Goal: Task Accomplishment & Management: Manage account settings

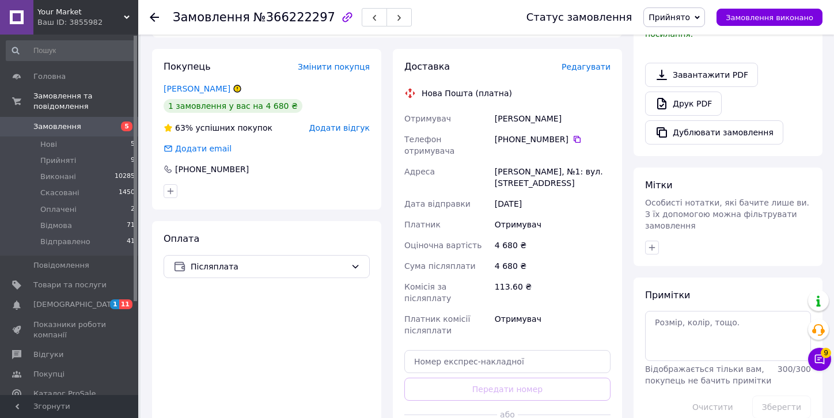
scroll to position [399, 0]
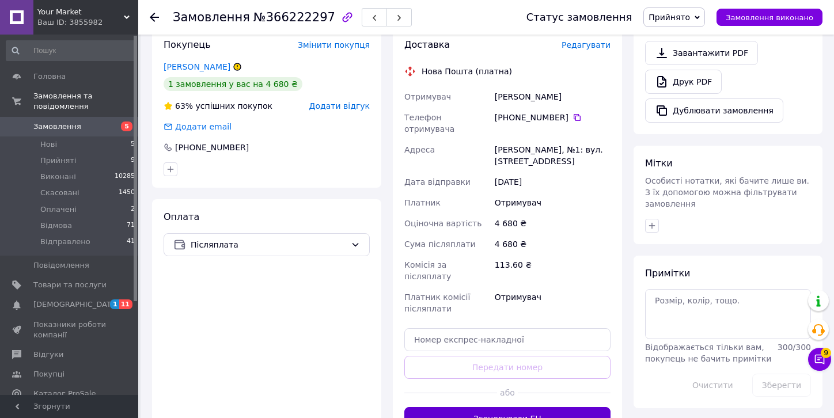
click at [457, 407] on button "Згенерувати ЕН" at bounding box center [507, 418] width 206 height 23
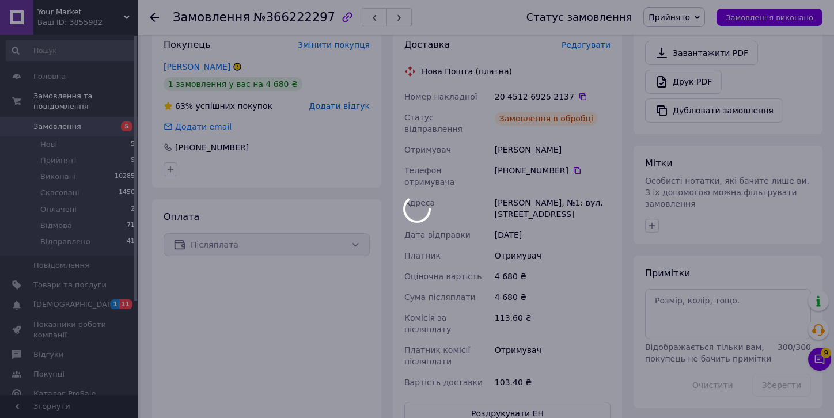
click at [824, 365] on div at bounding box center [417, 209] width 834 height 418
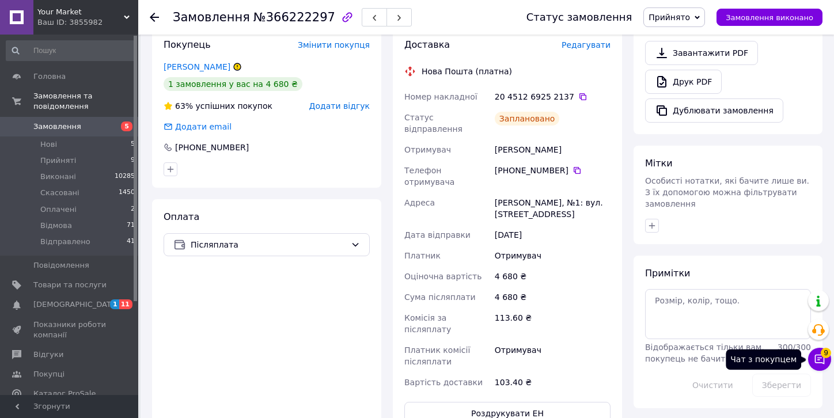
click at [812, 360] on button "Чат з покупцем 9" at bounding box center [819, 359] width 23 height 23
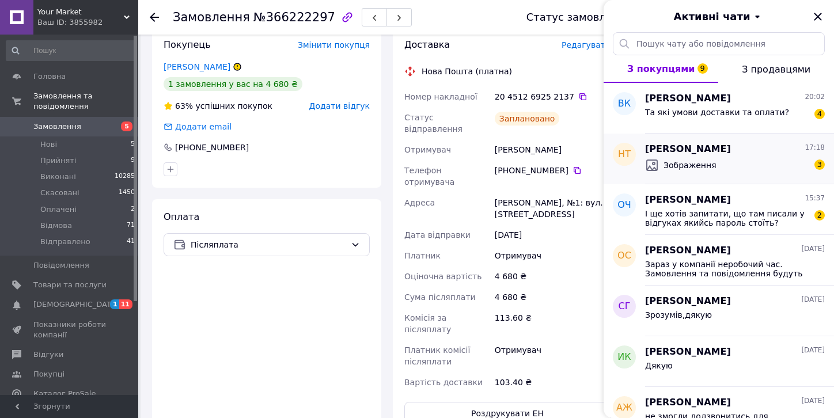
click at [759, 166] on div "Зображення 3" at bounding box center [735, 165] width 180 height 18
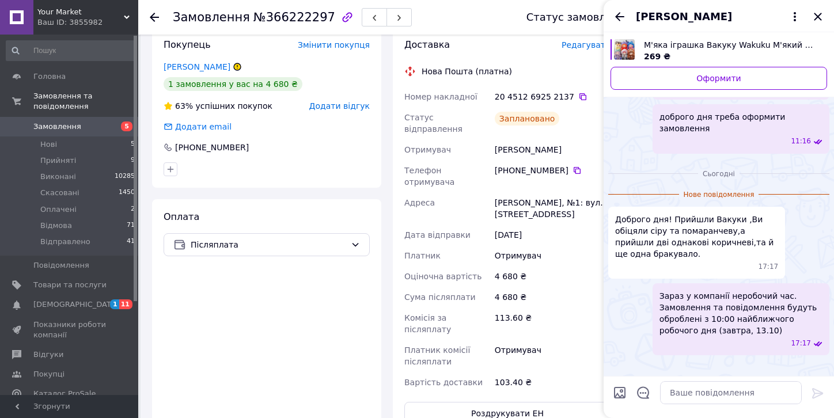
scroll to position [676, 0]
click at [615, 14] on icon "Назад" at bounding box center [620, 17] width 14 height 14
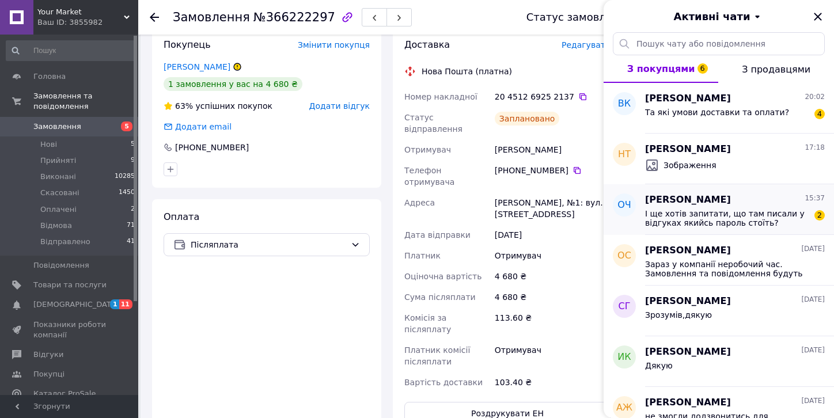
click at [772, 216] on span "І ще хотів запитати, що там писали у відгуках якийсь пароль стоїть?" at bounding box center [727, 218] width 164 height 18
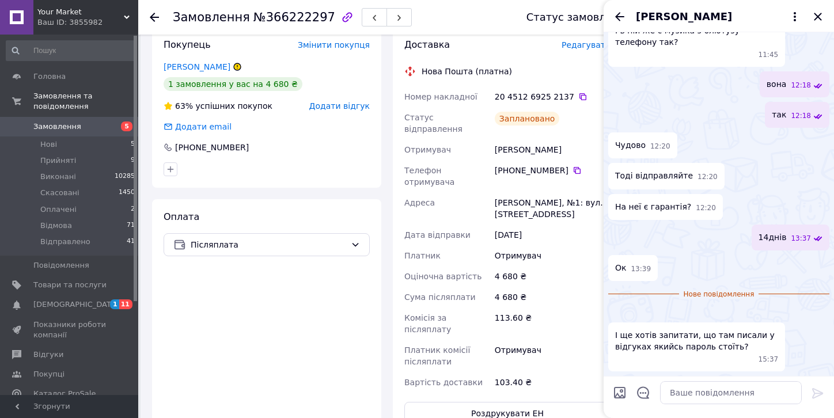
scroll to position [1039, 0]
click at [613, 15] on icon "Назад" at bounding box center [620, 17] width 14 height 14
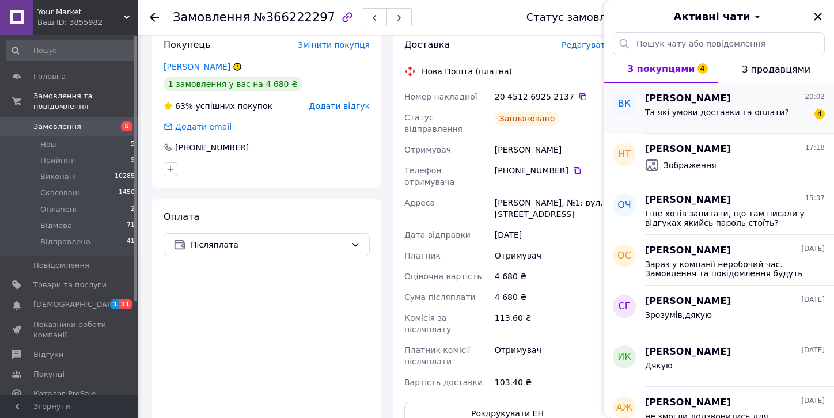
click at [741, 108] on span "Та які умови доставки та оплати?" at bounding box center [717, 112] width 144 height 9
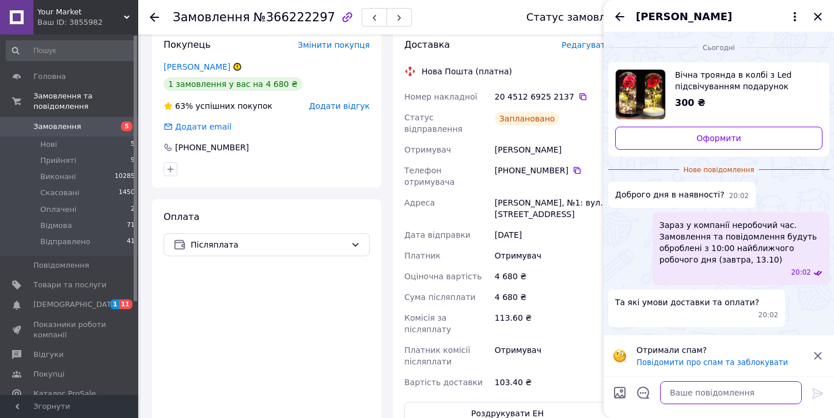
click at [721, 395] on textarea at bounding box center [731, 392] width 142 height 23
type textarea "д"
click at [46, 156] on span "Прийняті" at bounding box center [58, 161] width 36 height 10
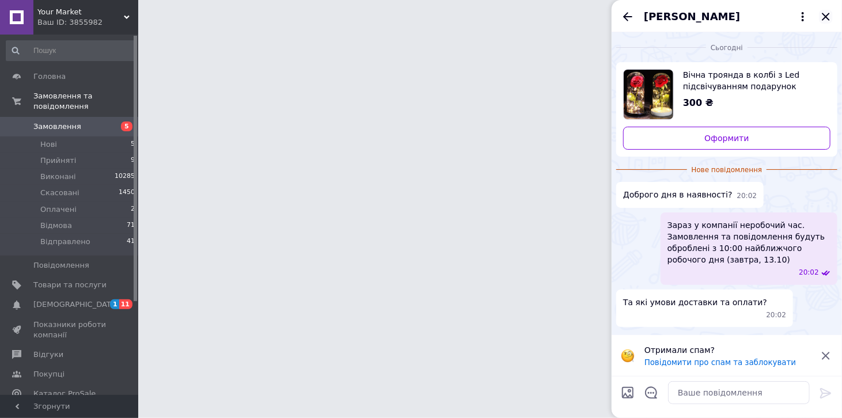
click at [824, 13] on icon "Закрити" at bounding box center [826, 17] width 14 height 14
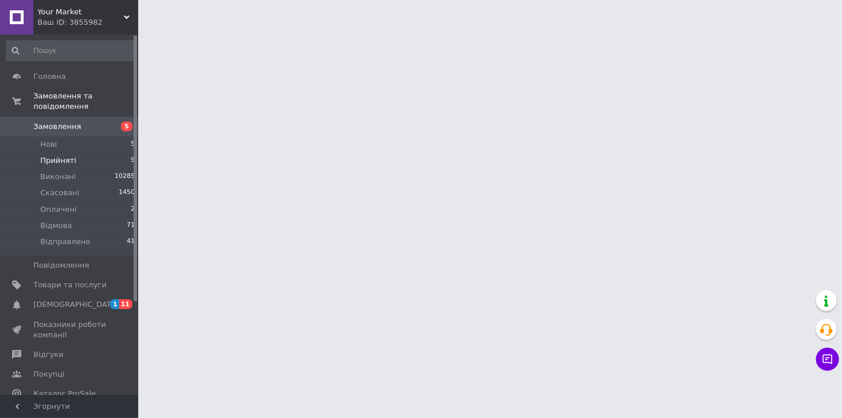
click at [56, 156] on span "Прийняті" at bounding box center [58, 161] width 36 height 10
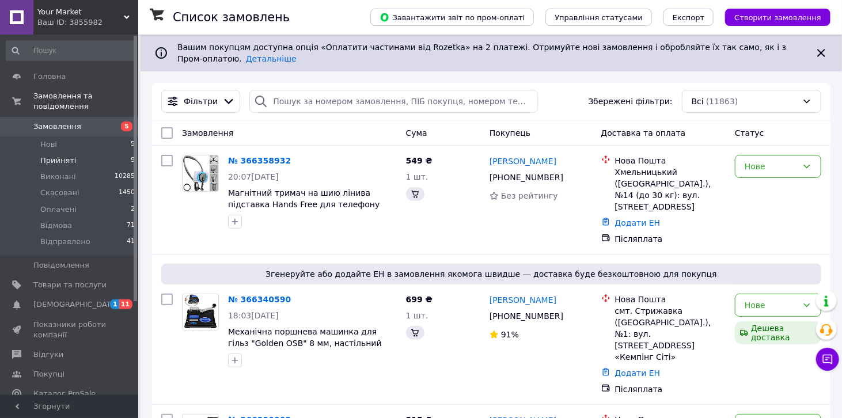
click at [54, 156] on span "Прийняті" at bounding box center [58, 161] width 36 height 10
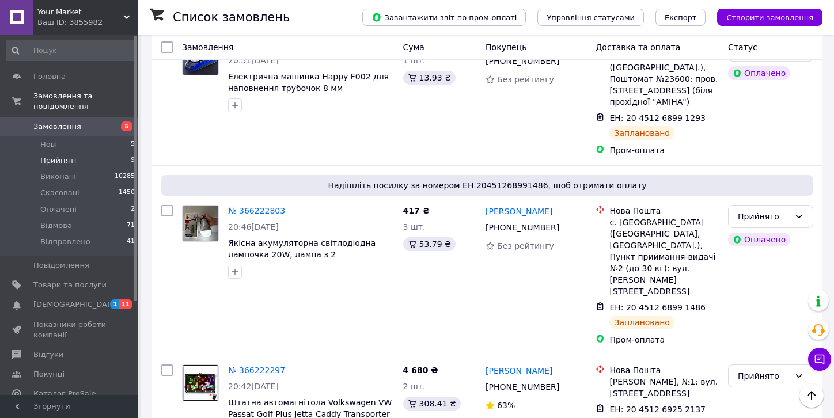
scroll to position [954, 0]
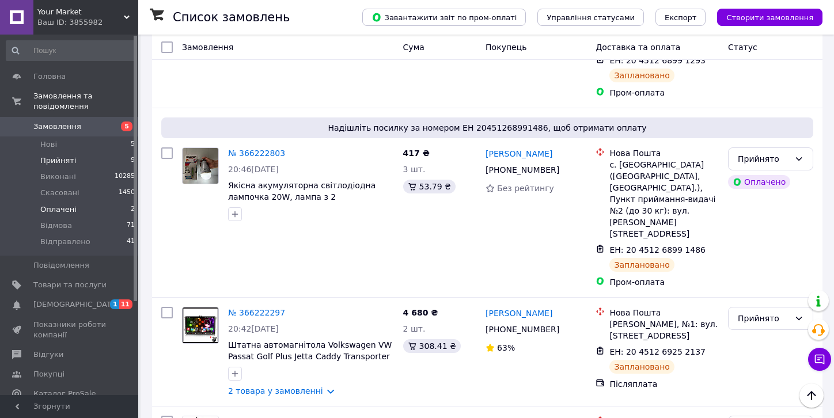
click at [49, 204] on span "Оплачені" at bounding box center [58, 209] width 36 height 10
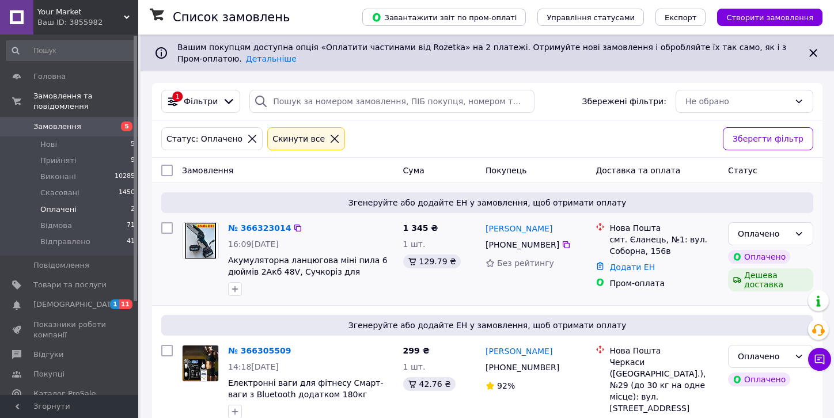
scroll to position [37, 0]
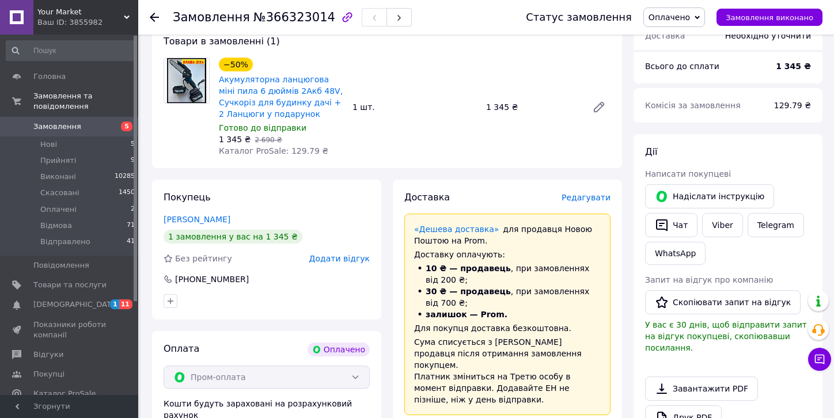
scroll to position [106, 0]
click at [682, 17] on span "Оплачено" at bounding box center [669, 17] width 41 height 9
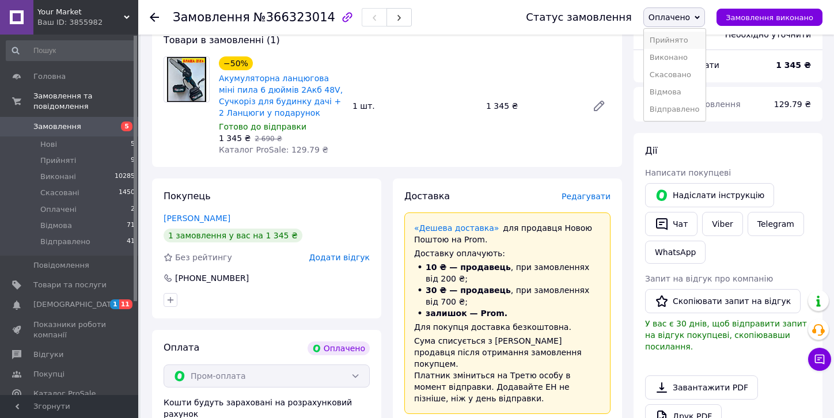
click at [680, 40] on li "Прийнято" at bounding box center [675, 40] width 62 height 17
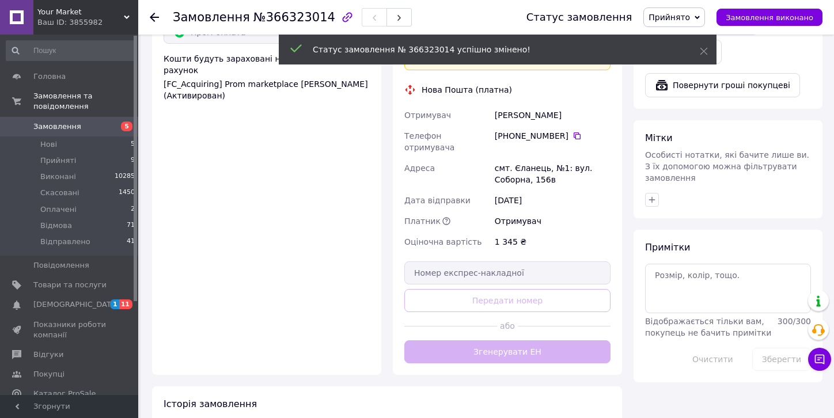
scroll to position [475, 0]
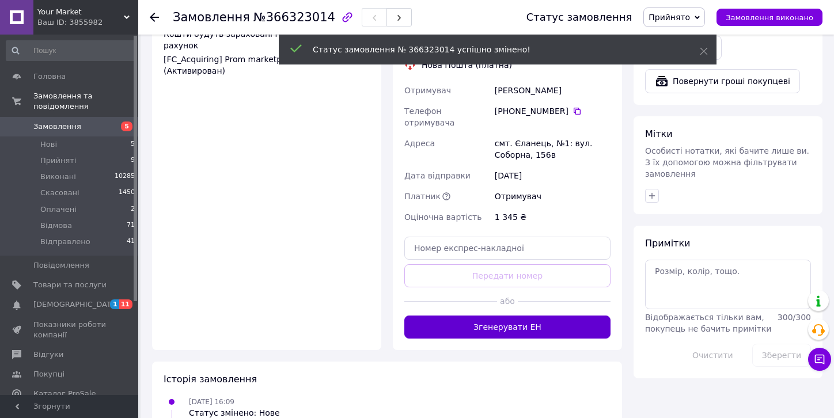
click at [451, 316] on button "Згенерувати ЕН" at bounding box center [507, 327] width 206 height 23
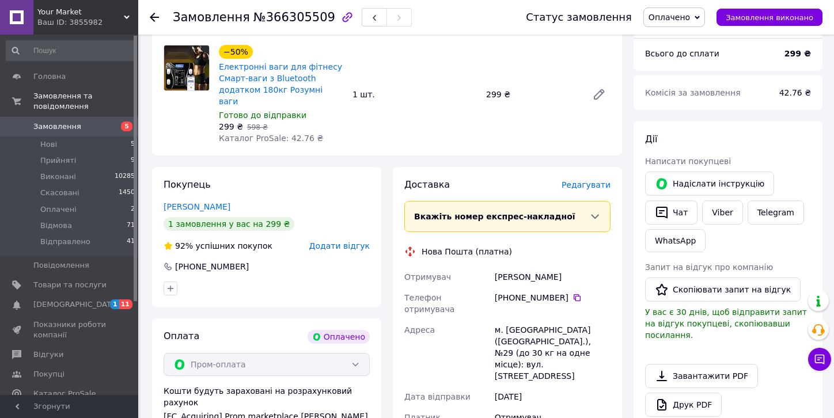
scroll to position [139, 0]
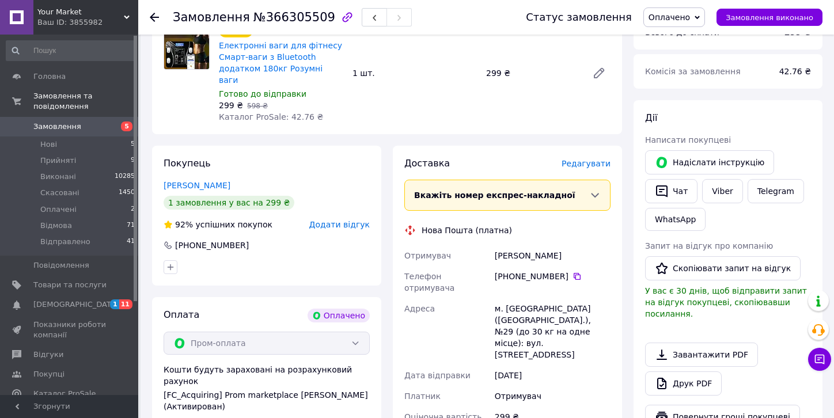
click at [687, 20] on span "Оплачено" at bounding box center [669, 17] width 41 height 9
click at [682, 37] on li "Прийнято" at bounding box center [675, 40] width 62 height 17
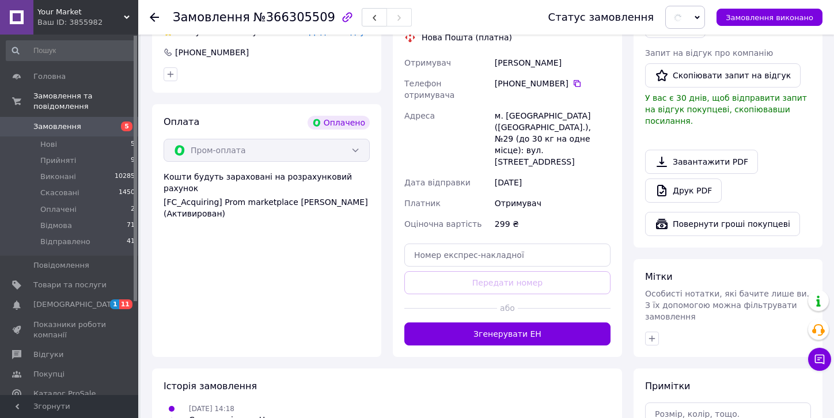
scroll to position [403, 0]
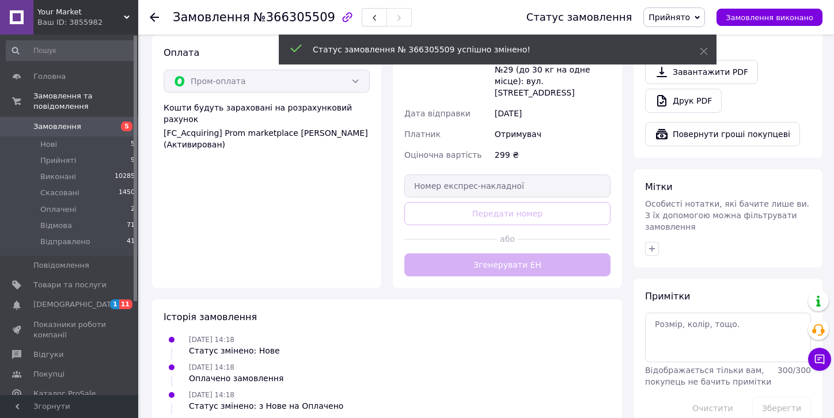
click at [472, 216] on div "Доставка Редагувати Вкажіть номер експрес-накладної Обов'язково введіть номер е…" at bounding box center [507, 85] width 206 height 381
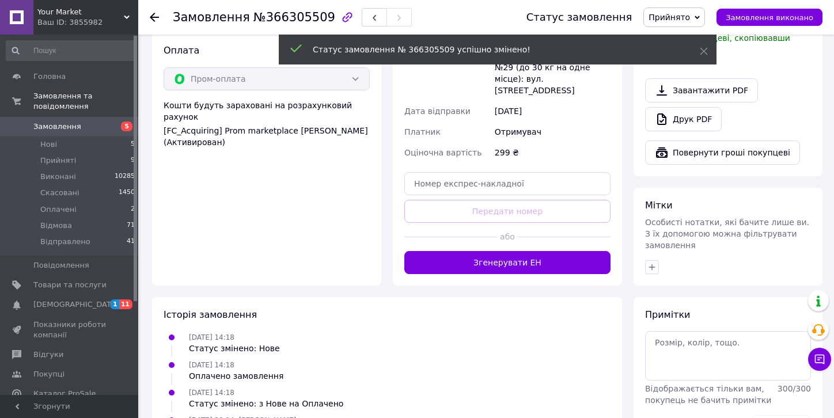
click at [472, 251] on button "Згенерувати ЕН" at bounding box center [507, 262] width 206 height 23
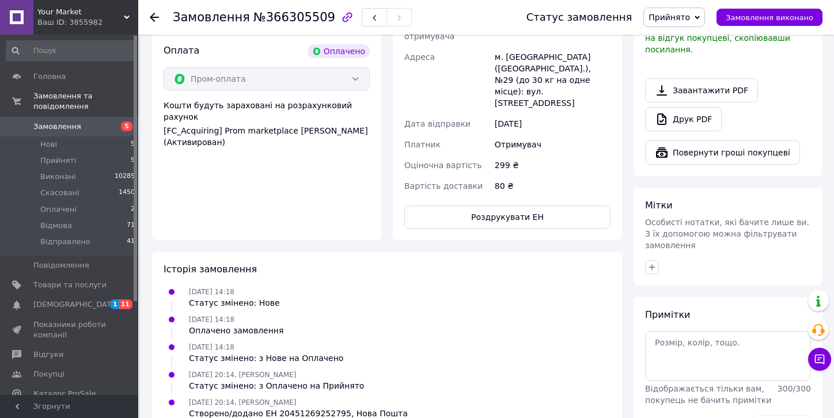
scroll to position [131, 0]
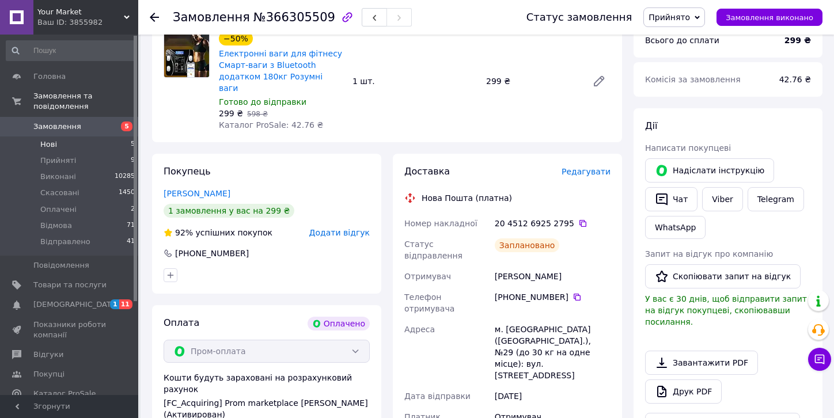
click at [51, 139] on span "Нові" at bounding box center [48, 144] width 17 height 10
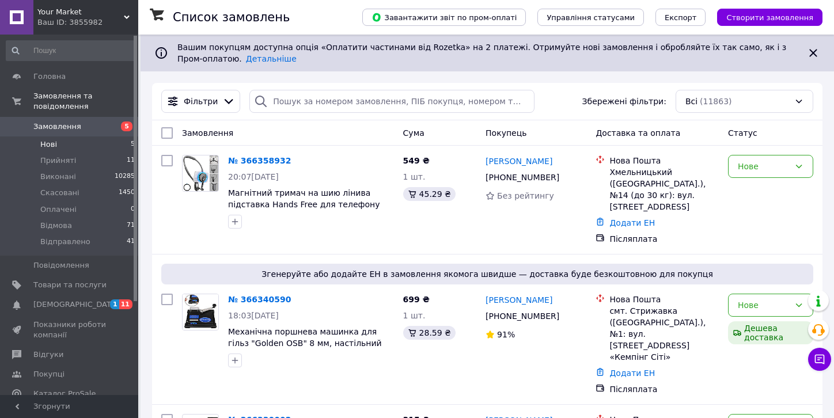
click at [51, 139] on span "Нові" at bounding box center [48, 144] width 17 height 10
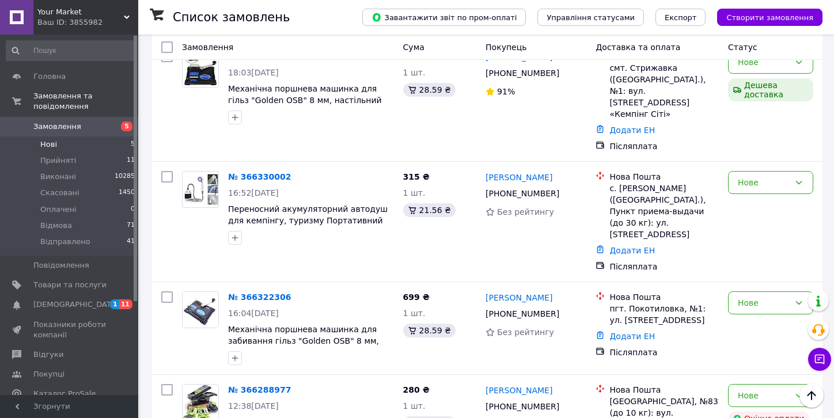
scroll to position [283, 0]
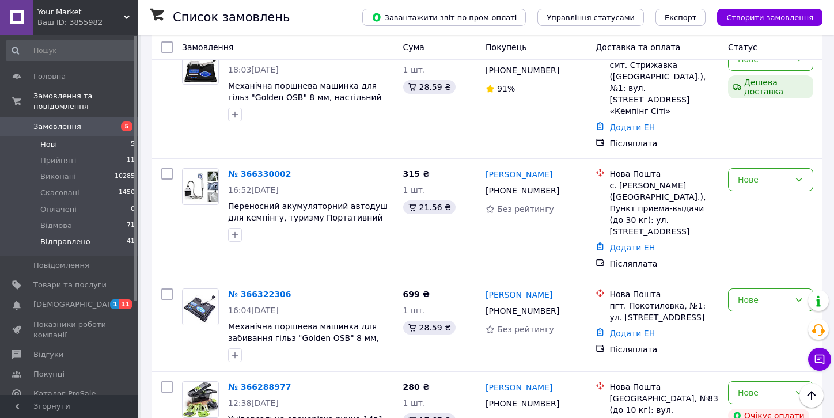
click at [60, 237] on span "Відправлено" at bounding box center [65, 242] width 50 height 10
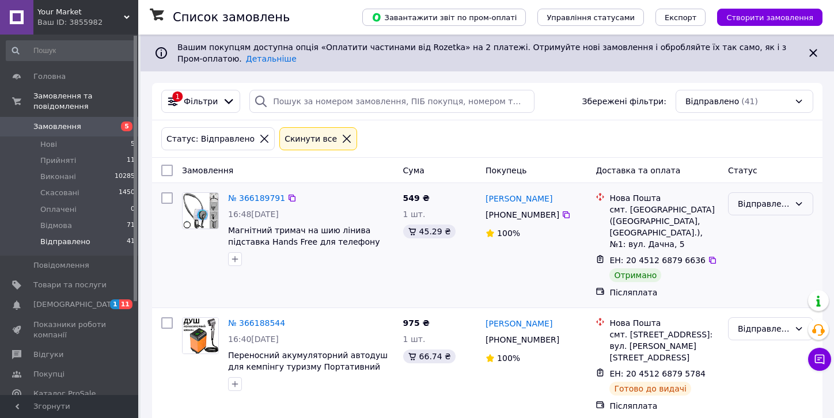
click at [762, 199] on div "Відправлено" at bounding box center [764, 204] width 52 height 13
click at [755, 247] on li "Виконано" at bounding box center [771, 249] width 84 height 21
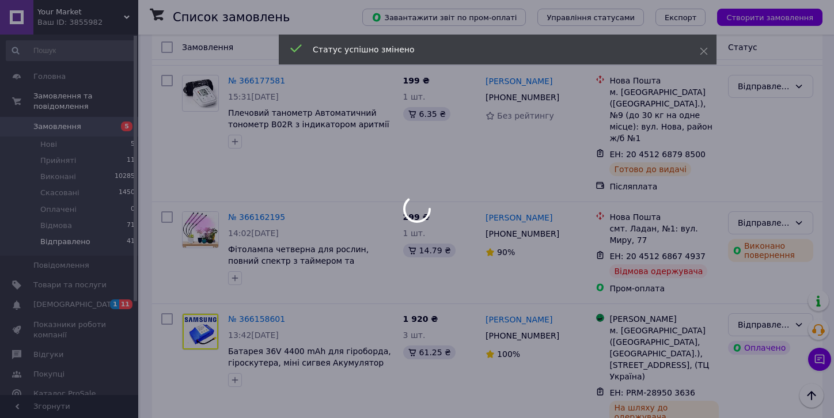
scroll to position [800, 0]
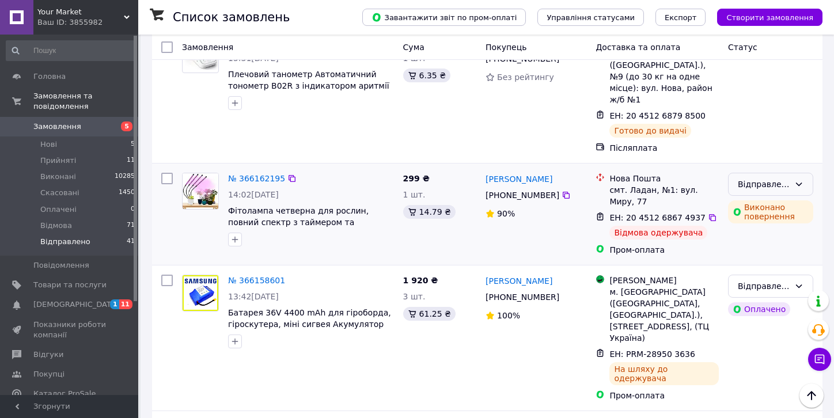
click at [751, 178] on div "Відправлено" at bounding box center [764, 184] width 52 height 13
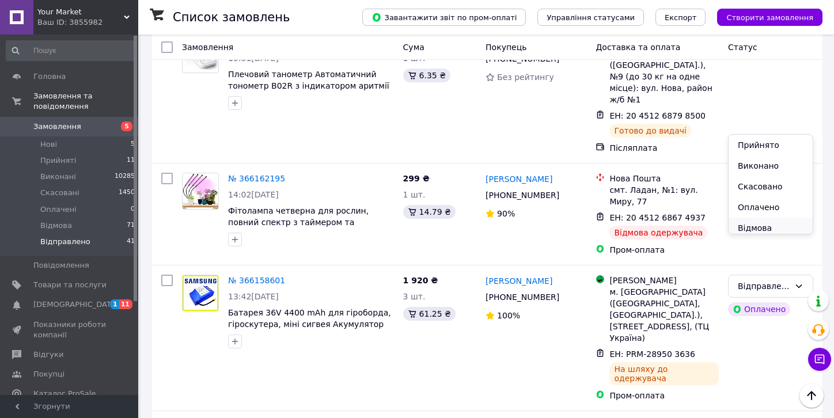
click at [760, 226] on li "Відмова" at bounding box center [771, 228] width 84 height 21
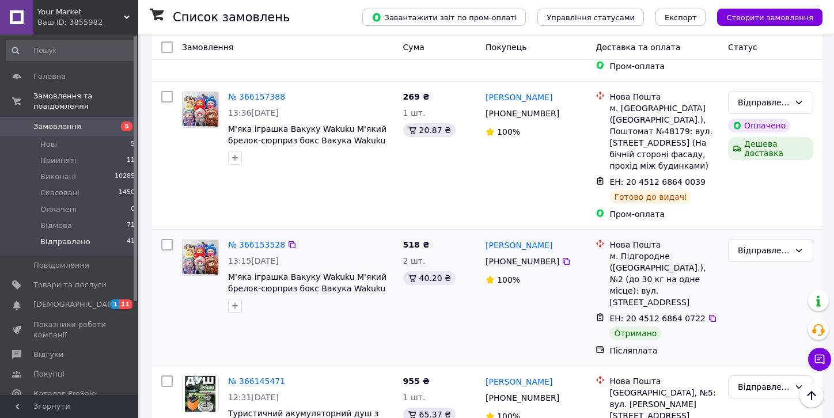
scroll to position [1132, 0]
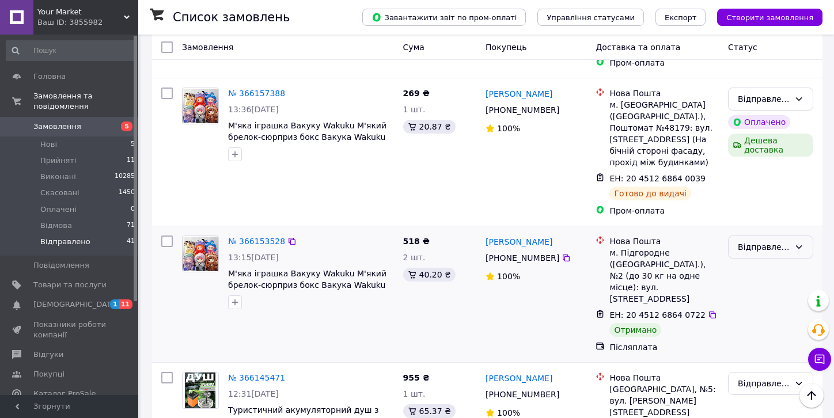
click at [763, 241] on div "Відправлено" at bounding box center [764, 247] width 52 height 13
click at [756, 196] on li "Виконано" at bounding box center [771, 197] width 84 height 21
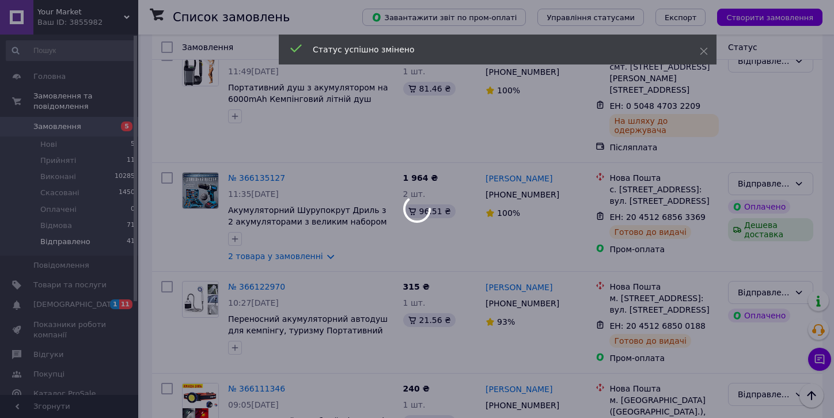
scroll to position [1725, 0]
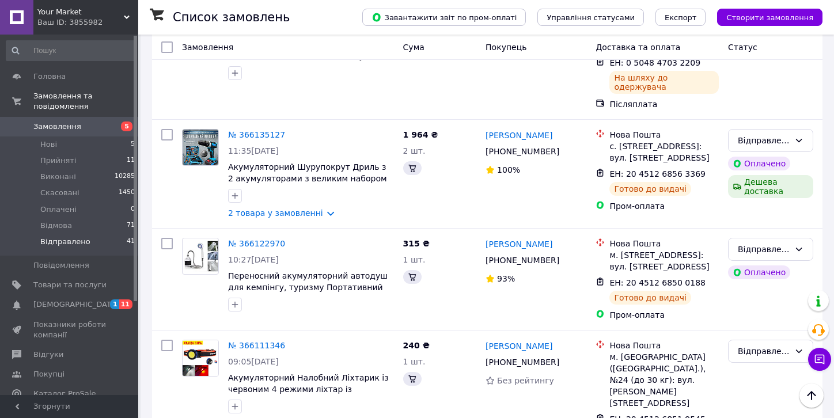
click at [756, 345] on div "Відправлено" at bounding box center [764, 351] width 52 height 13
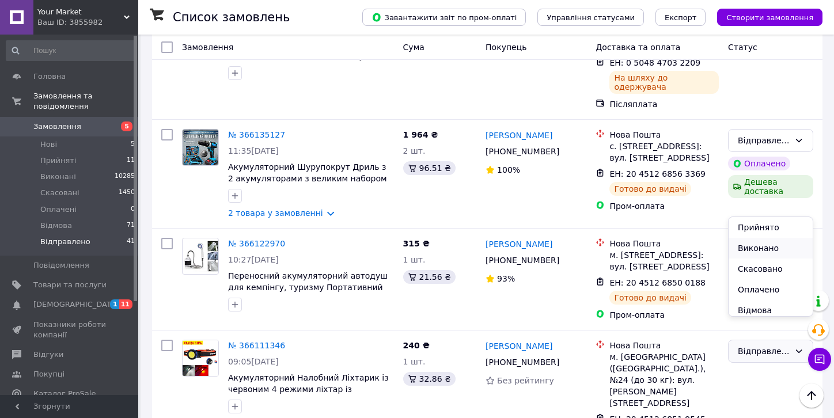
click at [752, 248] on li "Виконано" at bounding box center [771, 248] width 84 height 21
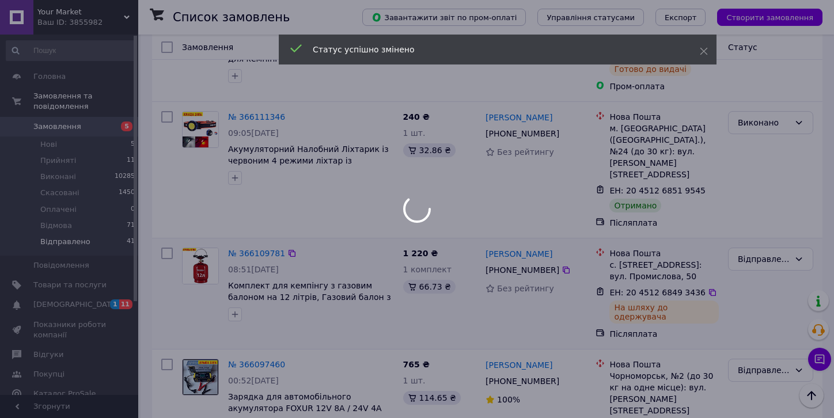
scroll to position [2006, 0]
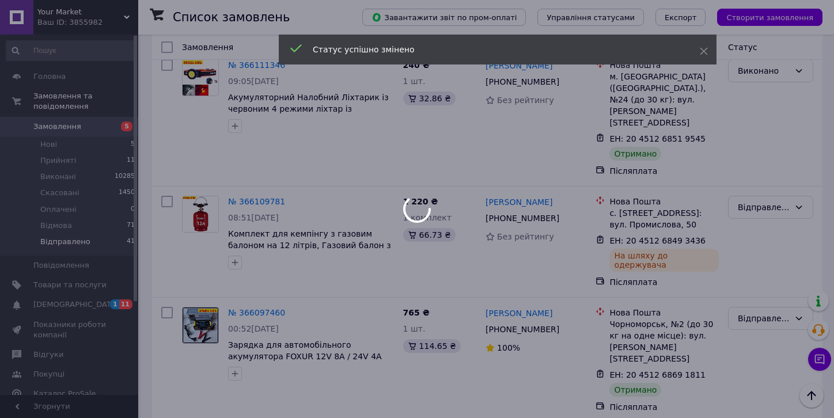
click at [776, 137] on div at bounding box center [417, 209] width 834 height 418
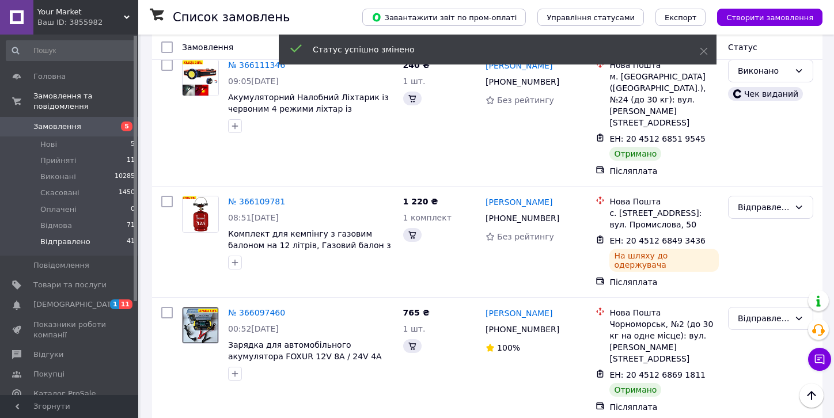
click at [776, 312] on div "Відправлено" at bounding box center [764, 318] width 52 height 13
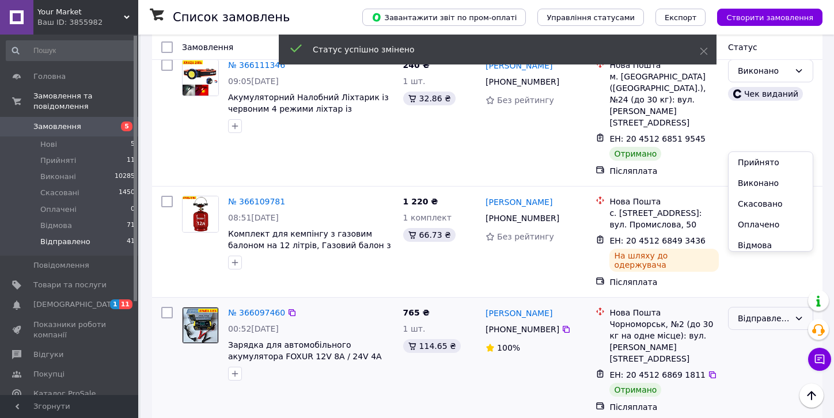
click at [776, 312] on div "Відправлено" at bounding box center [764, 318] width 52 height 13
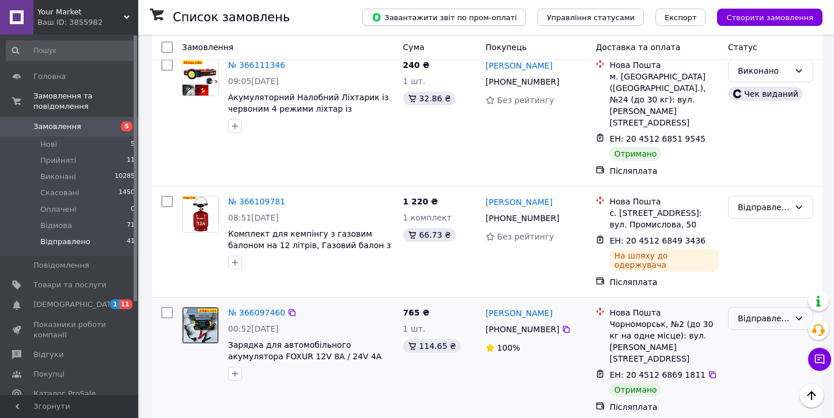
click at [767, 312] on div "Відправлено" at bounding box center [764, 318] width 52 height 13
click at [751, 184] on li "Виконано" at bounding box center [771, 183] width 84 height 21
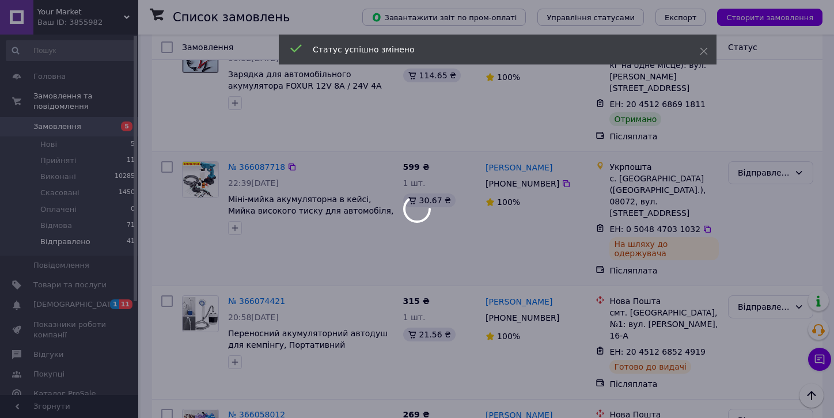
scroll to position [2306, 0]
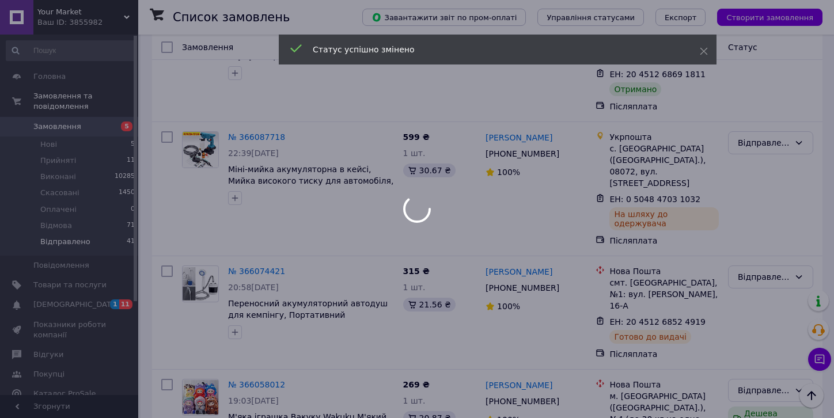
click at [759, 153] on div at bounding box center [417, 209] width 834 height 418
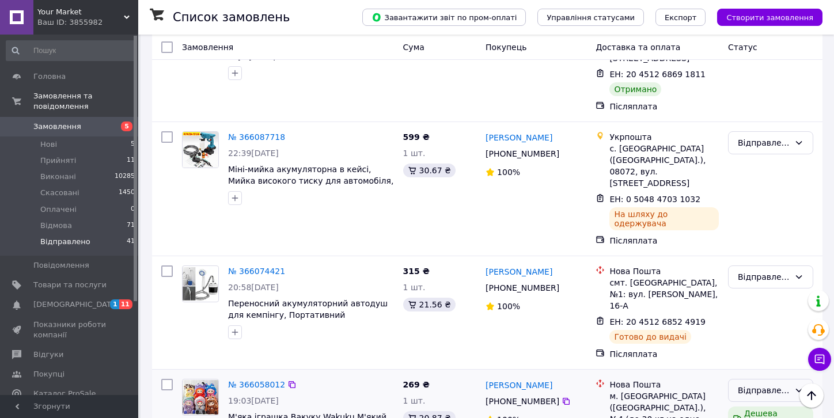
click at [759, 384] on div "Відправлено" at bounding box center [764, 390] width 52 height 13
click at [757, 199] on li "Виконано" at bounding box center [771, 200] width 84 height 21
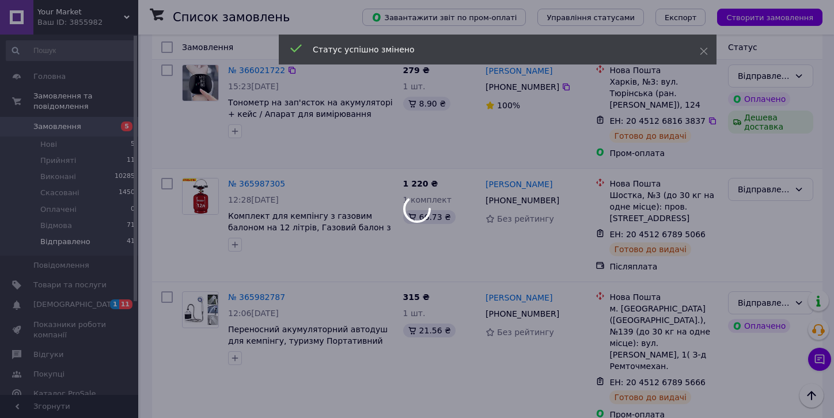
scroll to position [2893, 0]
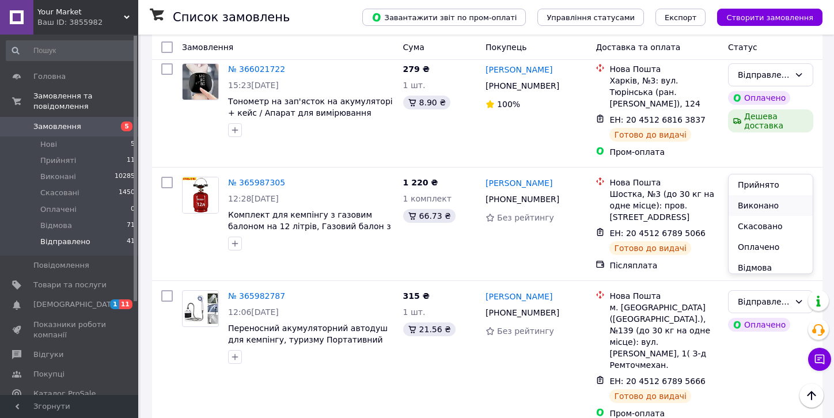
click at [753, 208] on li "Виконано" at bounding box center [771, 205] width 84 height 21
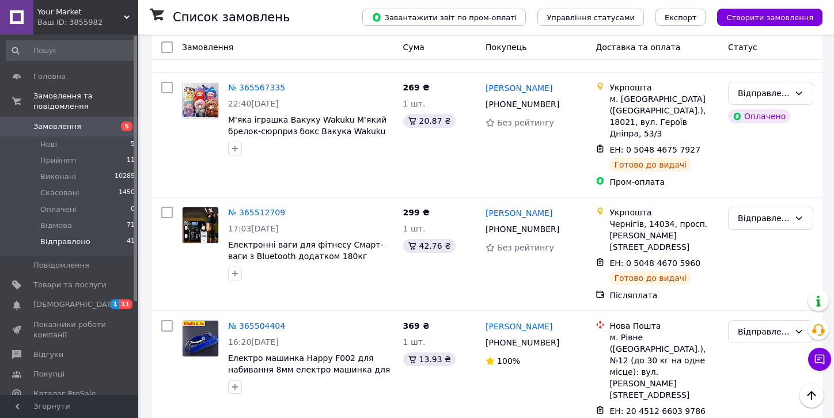
scroll to position [4431, 0]
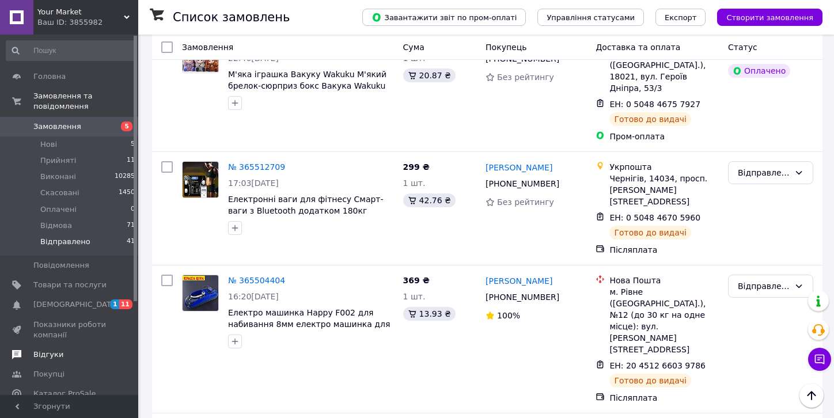
click at [54, 350] on span "Відгуки" at bounding box center [48, 355] width 30 height 10
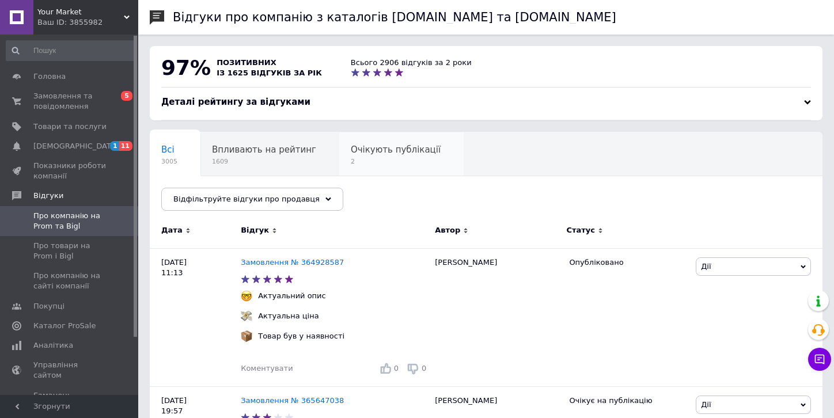
click at [369, 146] on span "Очікують публікації" at bounding box center [396, 150] width 90 height 10
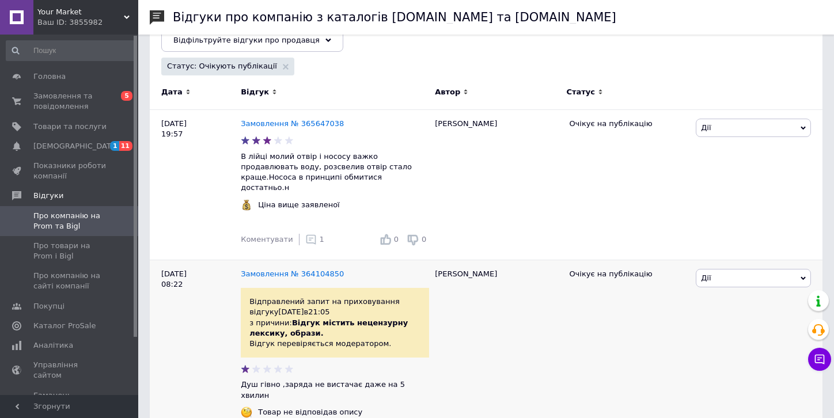
scroll to position [165, 0]
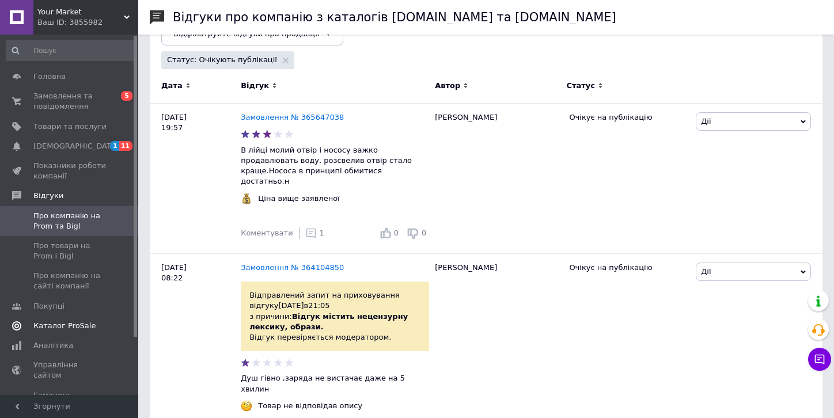
click at [59, 327] on span "Каталог ProSale" at bounding box center [64, 326] width 62 height 10
